Goal: Task Accomplishment & Management: Use online tool/utility

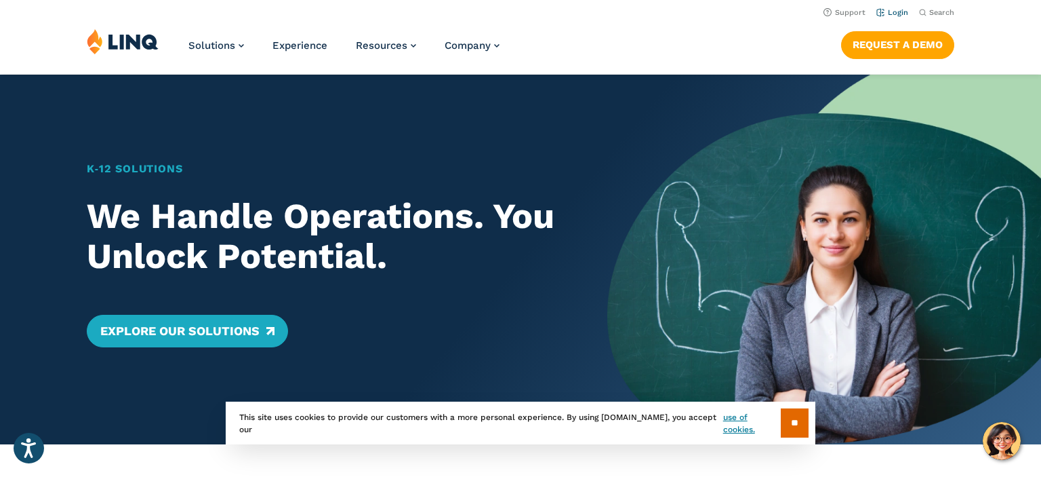
click at [884, 12] on link "Login" at bounding box center [893, 12] width 32 height 9
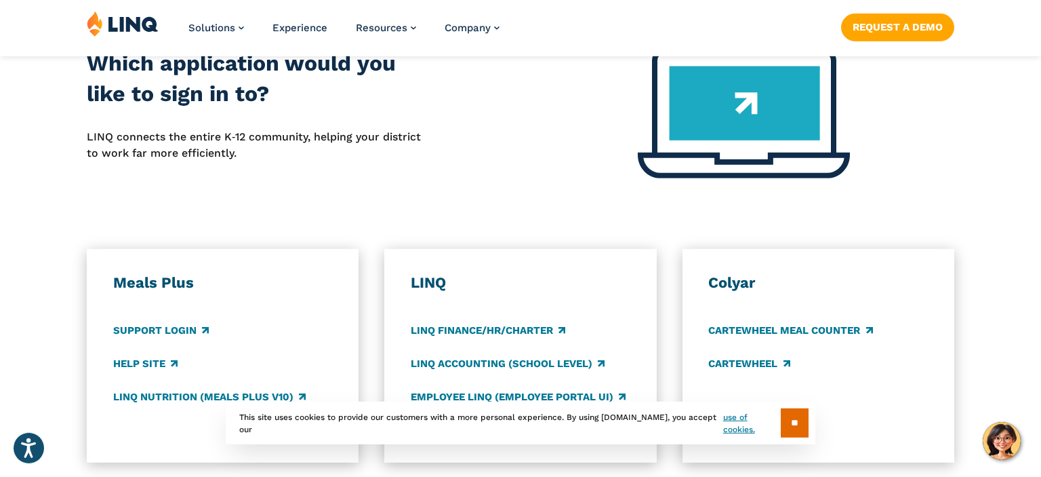
scroll to position [667, 0]
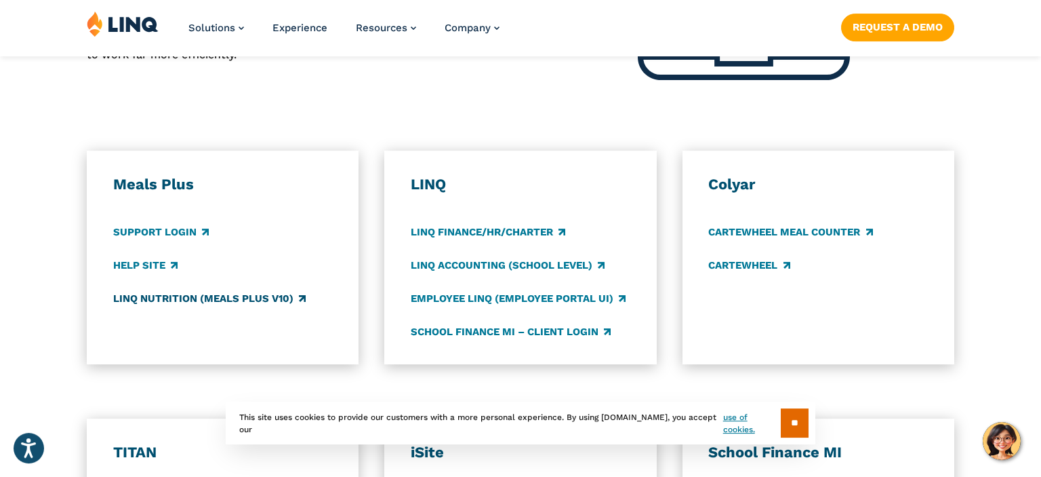
click at [177, 302] on link "LINQ Nutrition (Meals Plus v10)" at bounding box center [209, 298] width 193 height 15
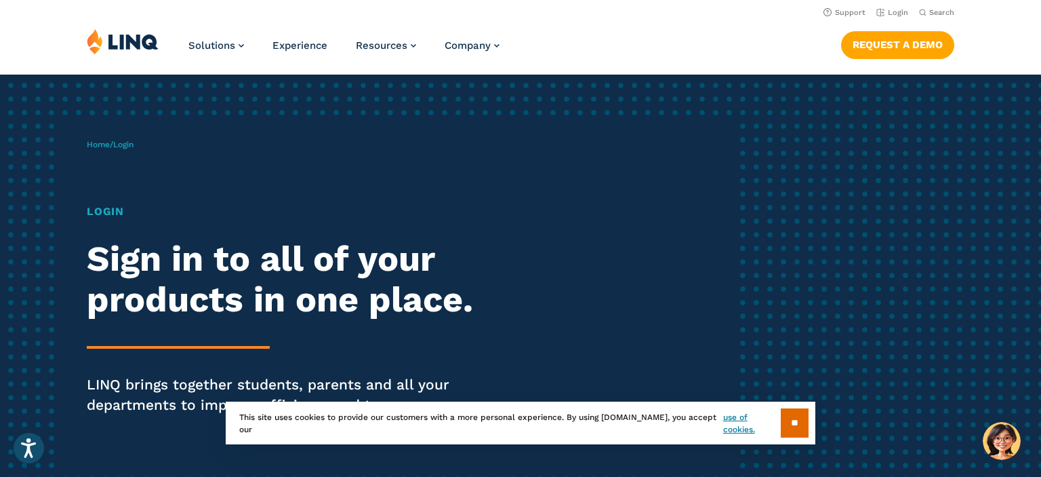
click at [134, 146] on span "Login" at bounding box center [123, 144] width 20 height 9
click at [100, 216] on h1 "Login" at bounding box center [287, 211] width 401 height 16
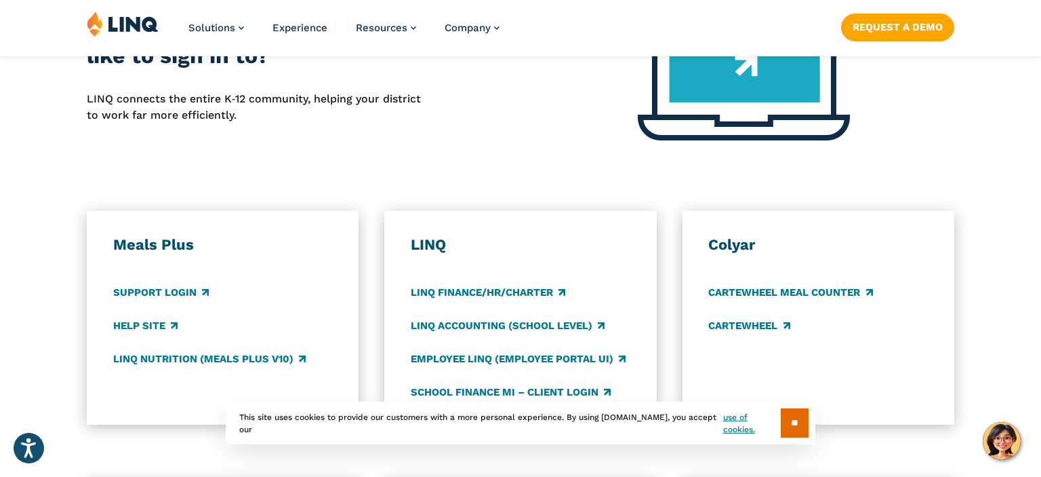
scroll to position [607, 0]
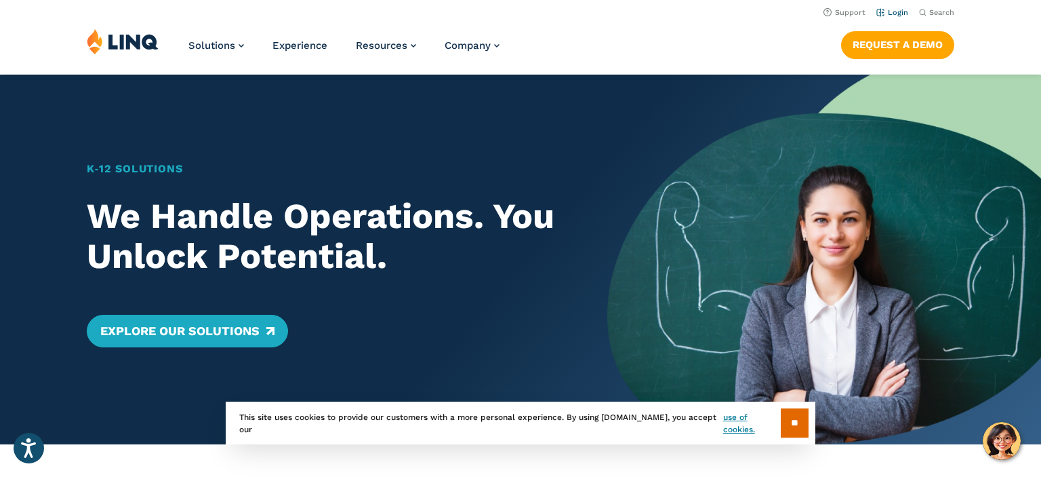
click at [879, 14] on link "Login" at bounding box center [893, 12] width 32 height 9
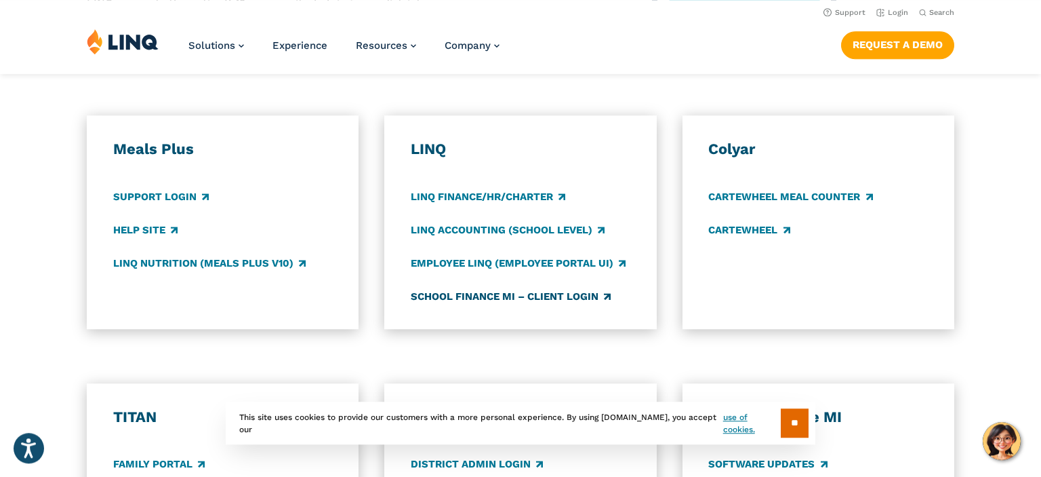
scroll to position [666, 0]
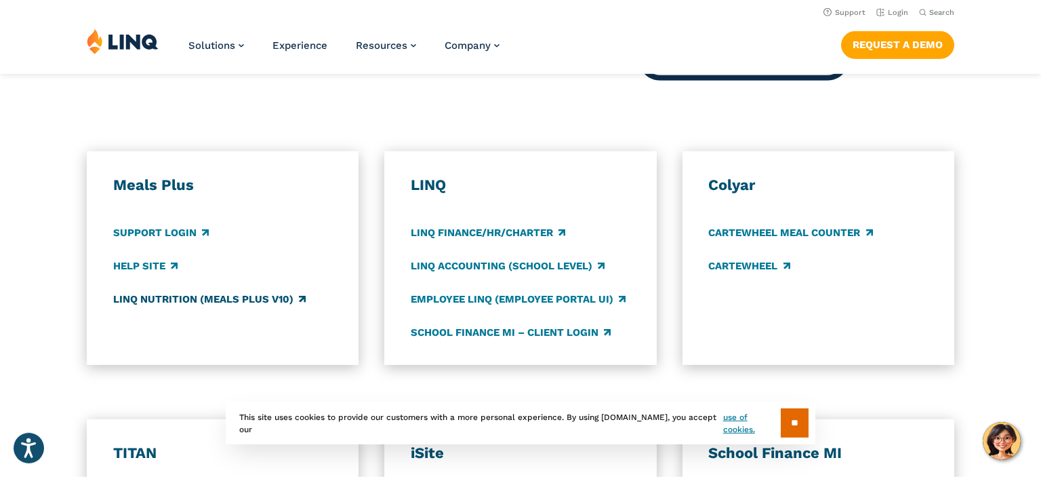
click at [201, 303] on link "LINQ Nutrition (Meals Plus v10)" at bounding box center [209, 299] width 193 height 15
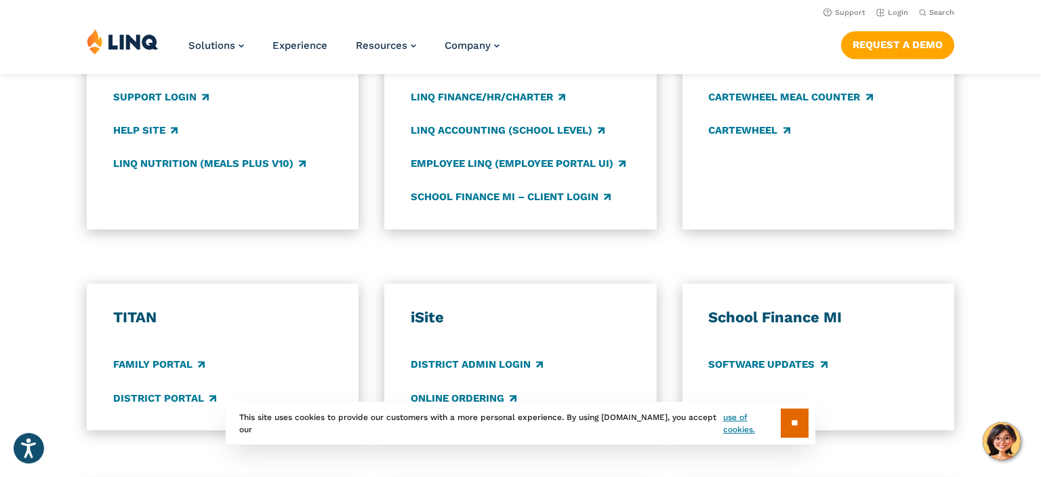
scroll to position [696, 0]
